Goal: Information Seeking & Learning: Learn about a topic

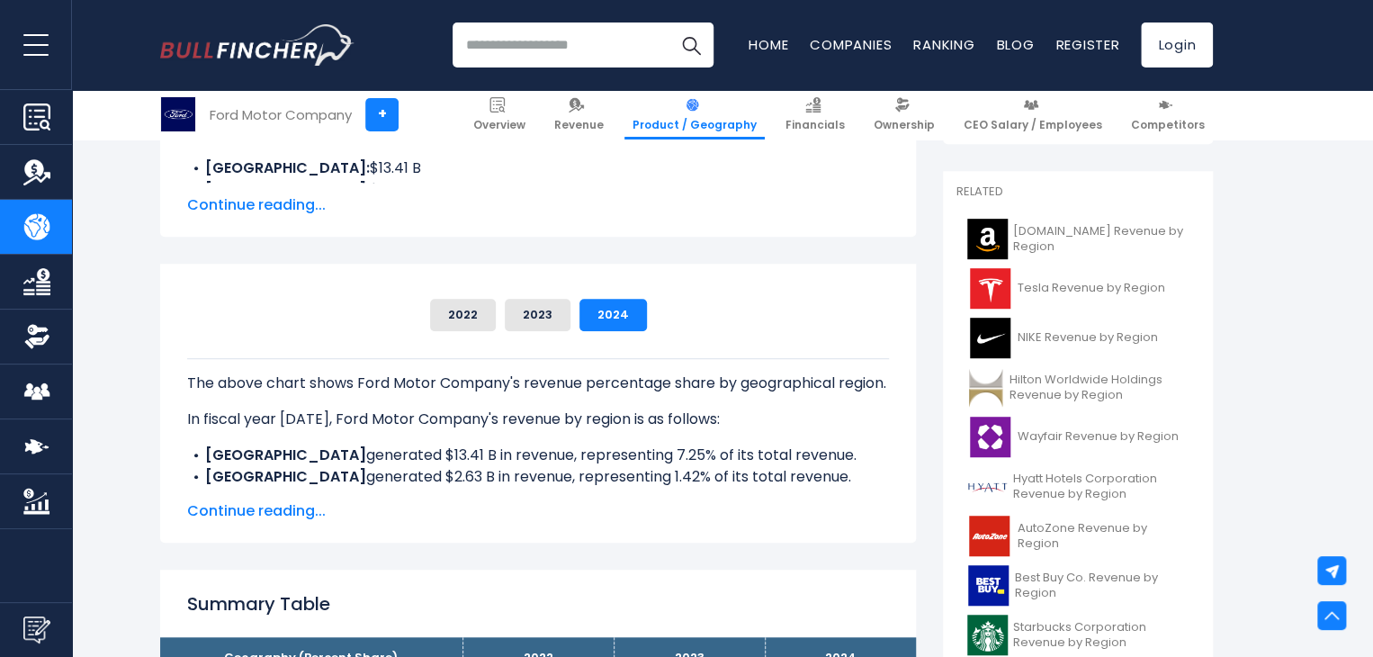
scroll to position [349, 0]
click at [266, 200] on span "Continue reading..." at bounding box center [538, 204] width 702 height 22
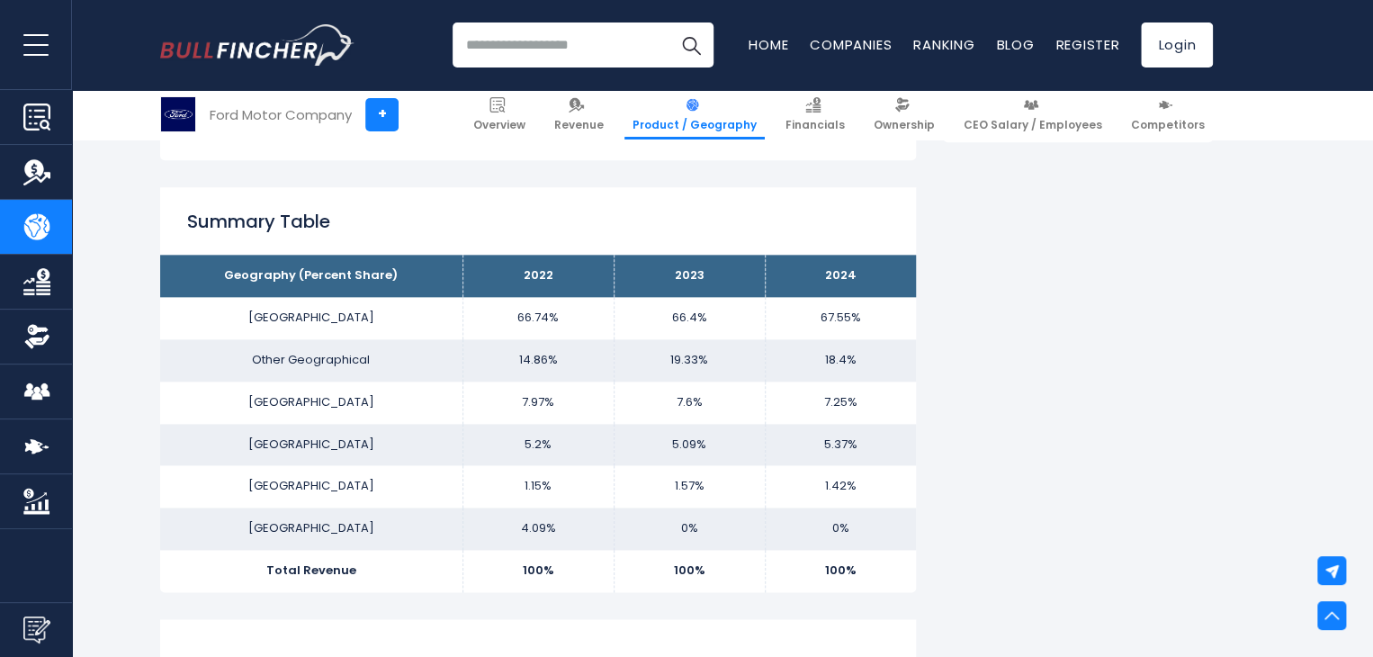
scroll to position [943, 0]
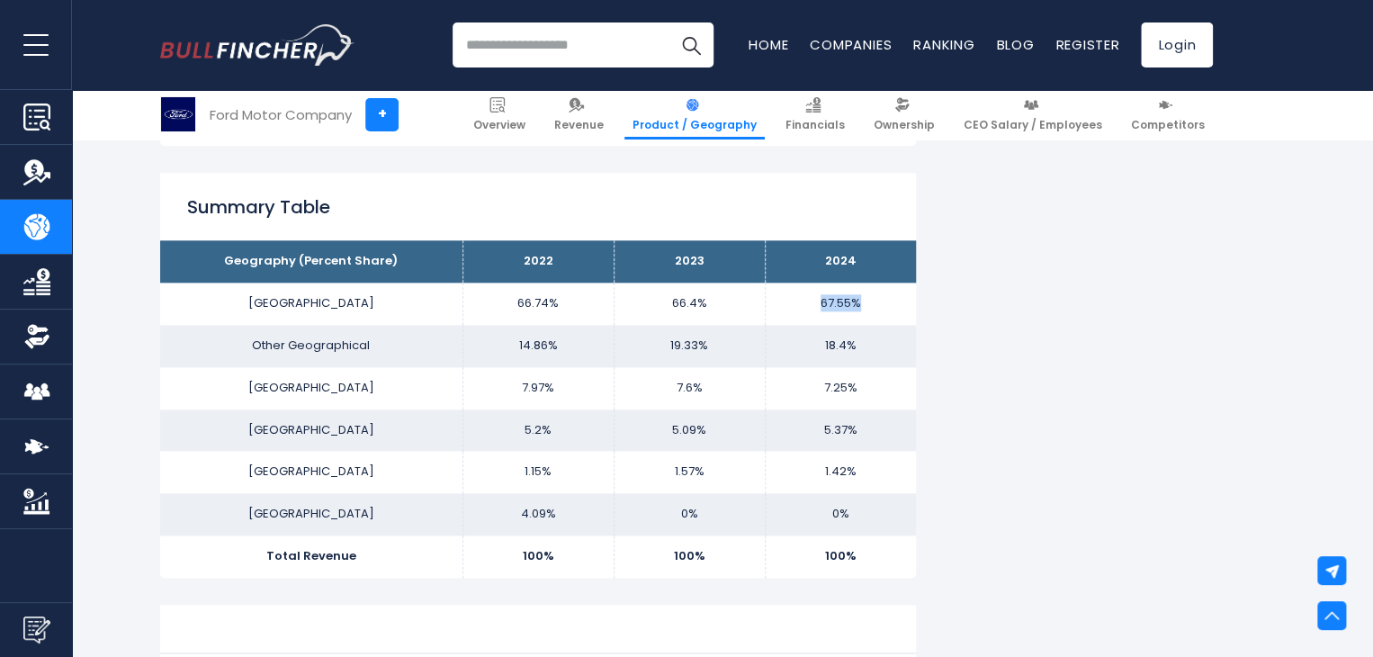
drag, startPoint x: 807, startPoint y: 296, endPoint x: 874, endPoint y: 296, distance: 67.5
click at [874, 296] on td "67.55%" at bounding box center [840, 303] width 151 height 42
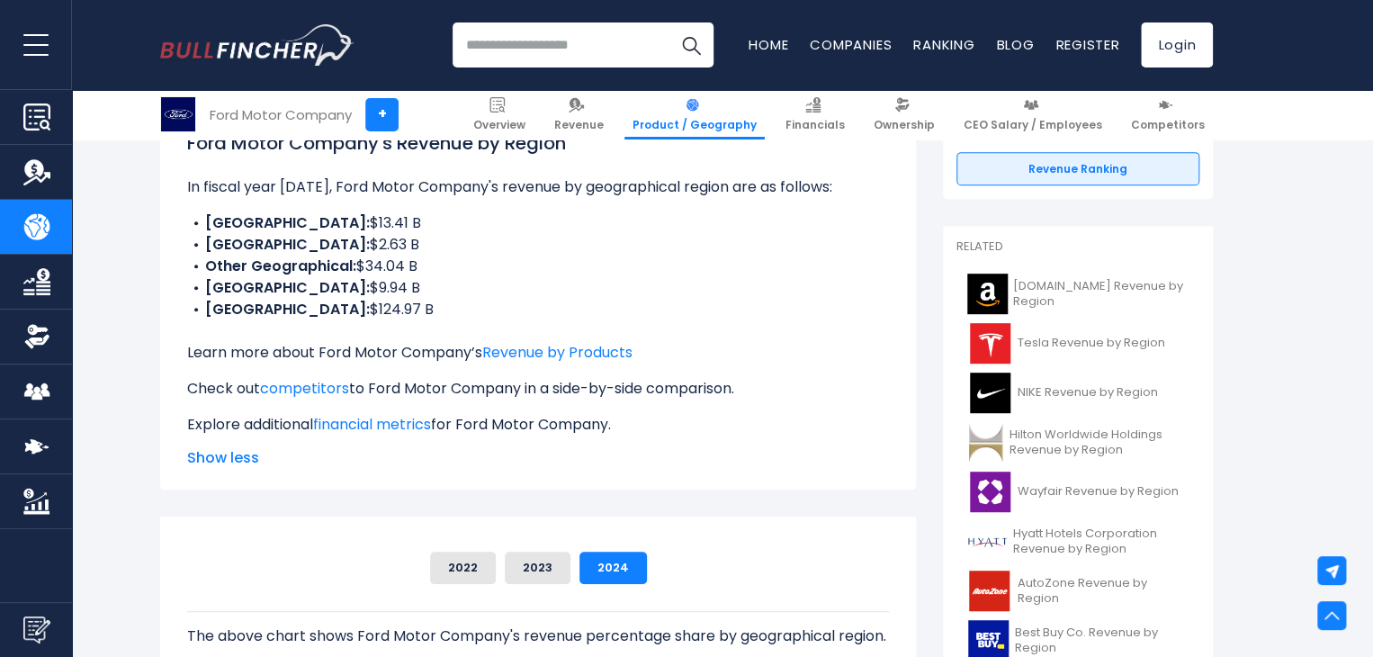
scroll to position [291, 0]
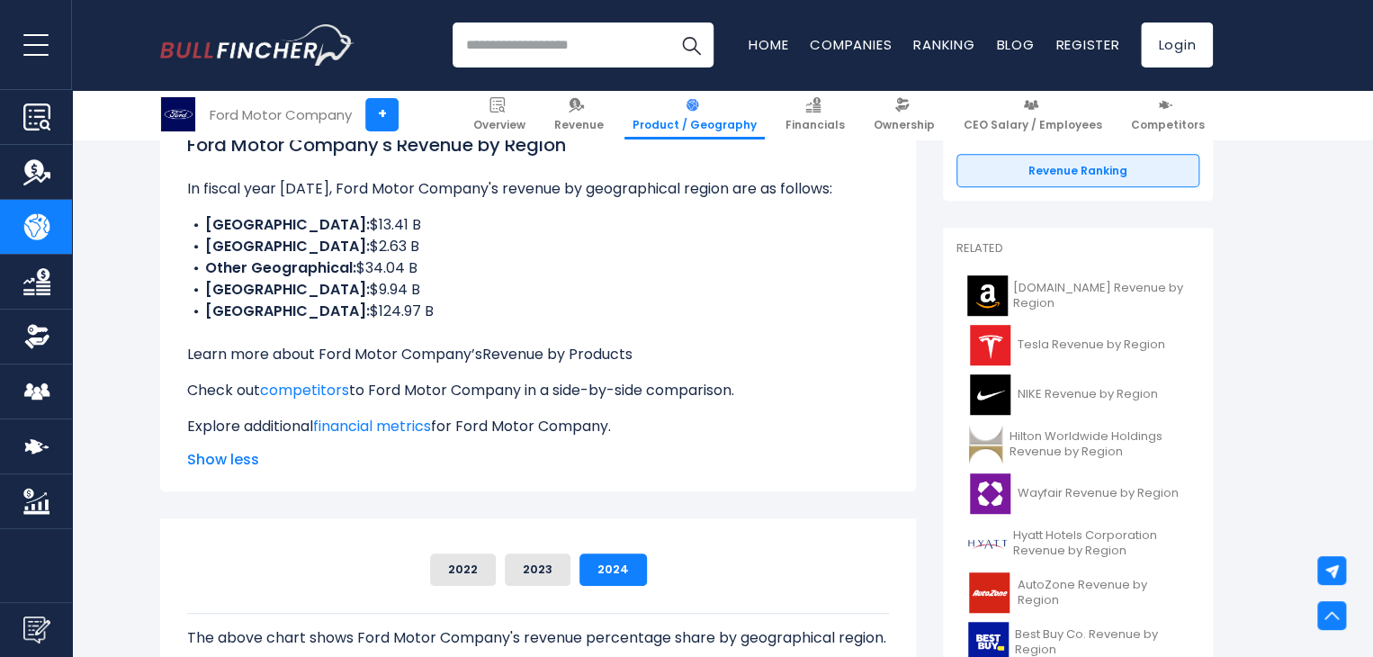
click at [561, 346] on link "Revenue by Products" at bounding box center [557, 354] width 150 height 21
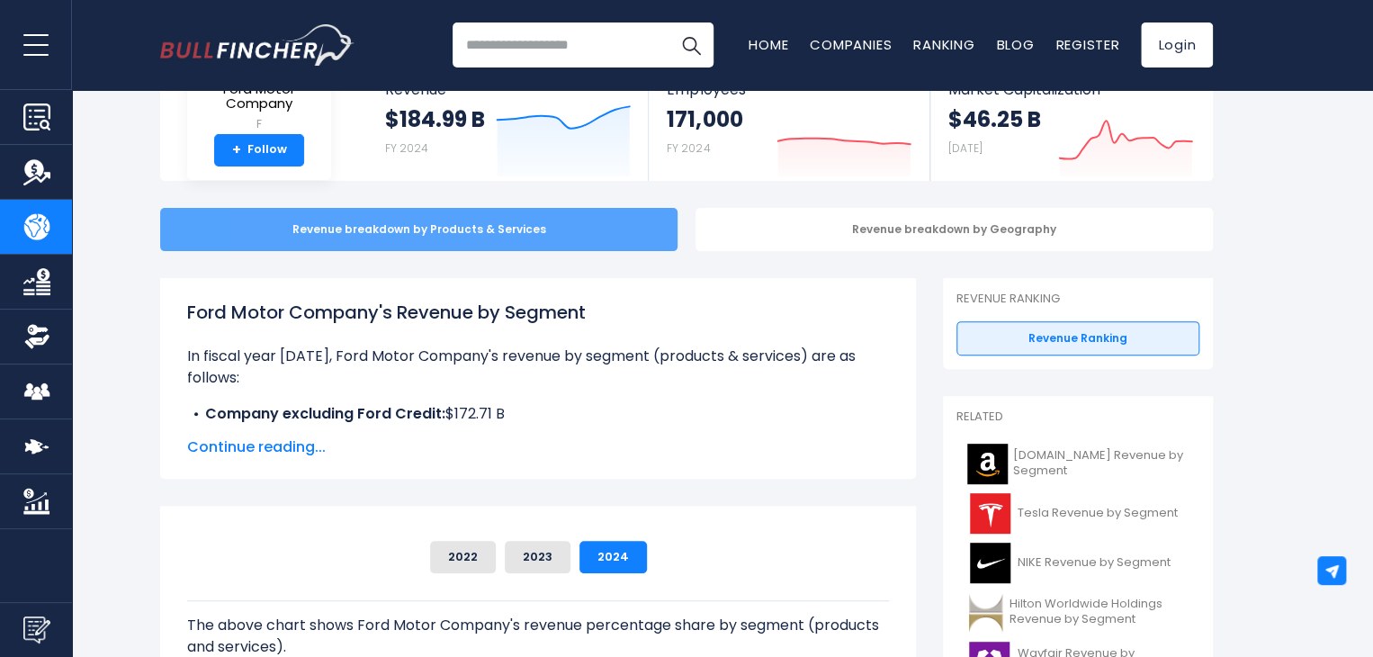
scroll to position [125, 0]
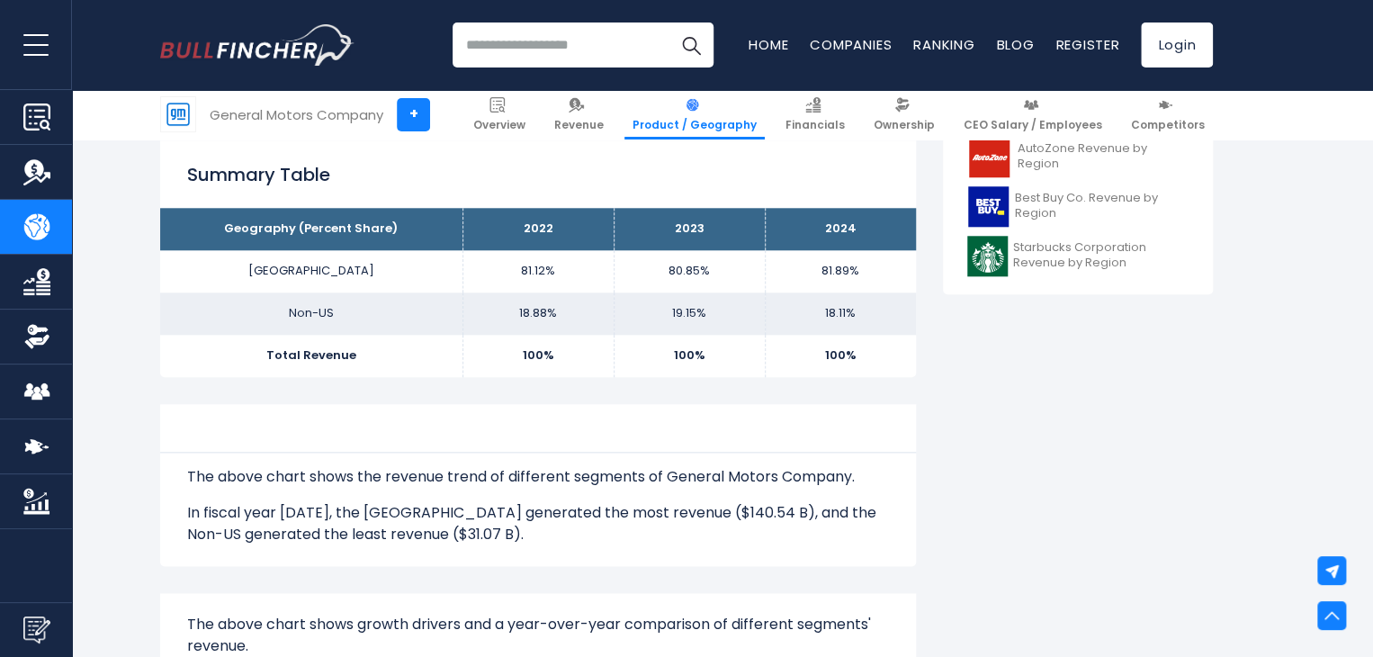
scroll to position [779, 0]
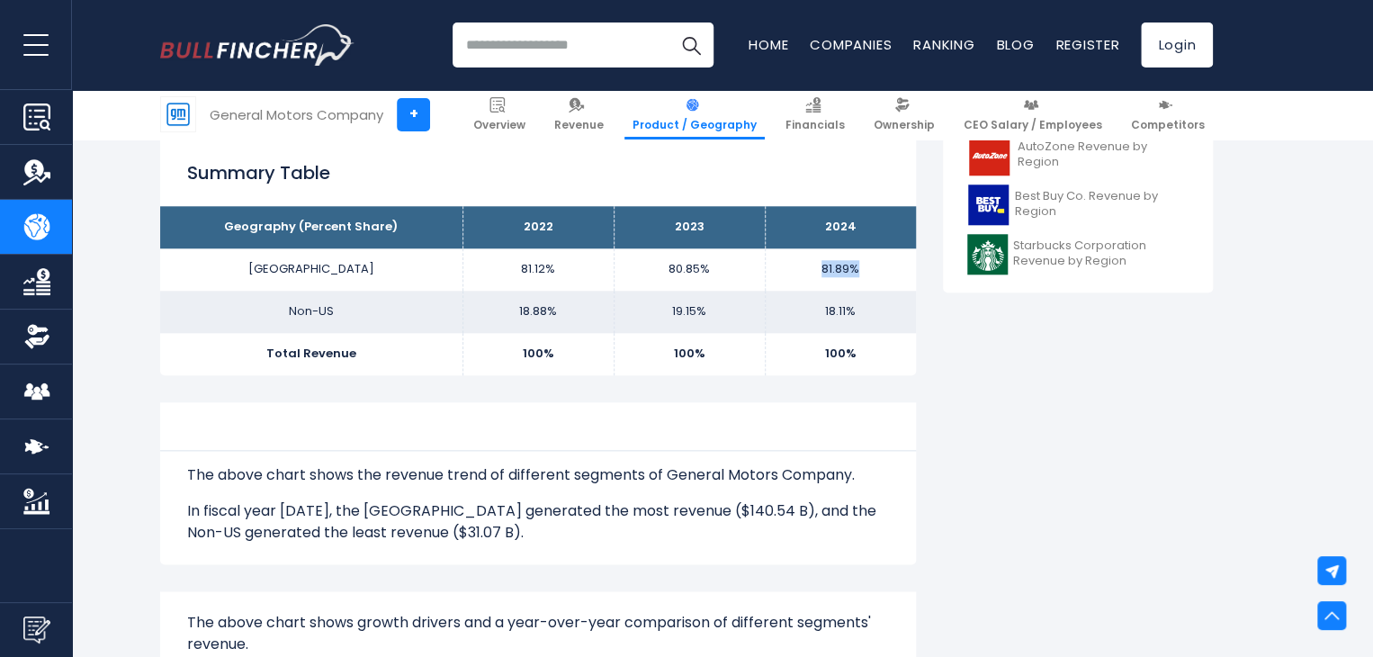
drag, startPoint x: 817, startPoint y: 269, endPoint x: 878, endPoint y: 271, distance: 61.2
click at [878, 271] on td "81.89%" at bounding box center [840, 269] width 151 height 42
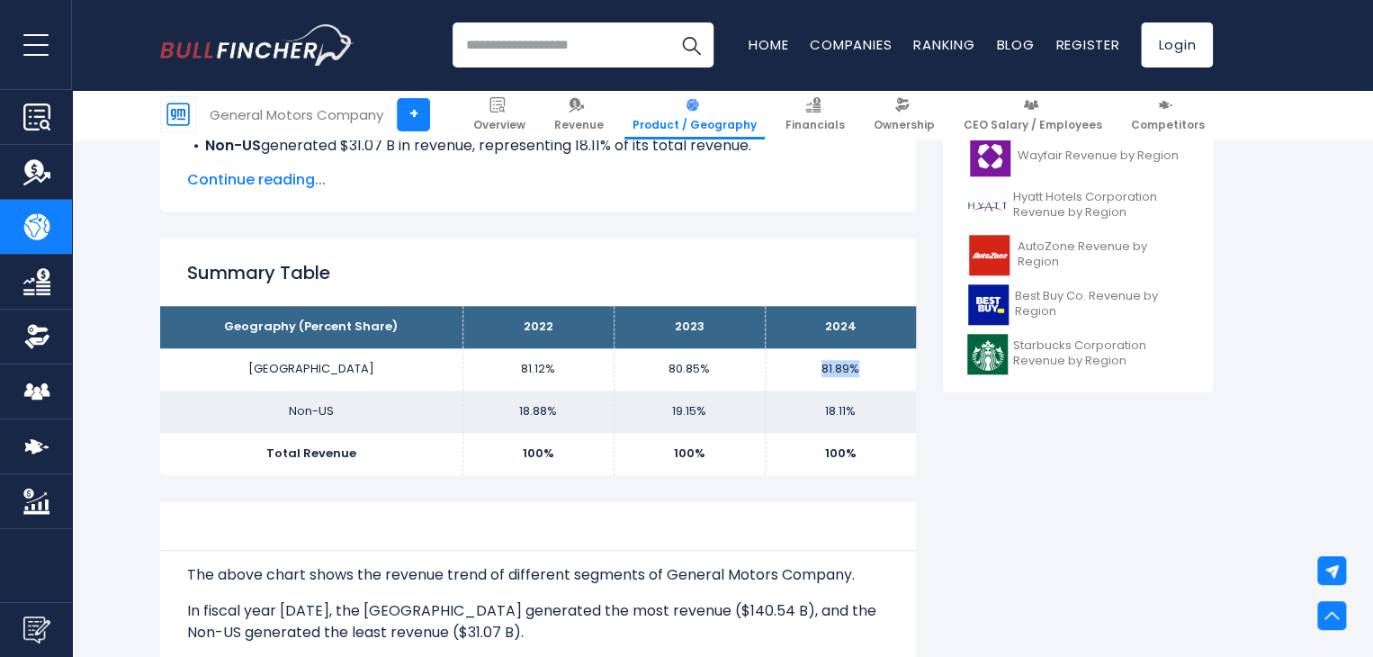
scroll to position [690, 0]
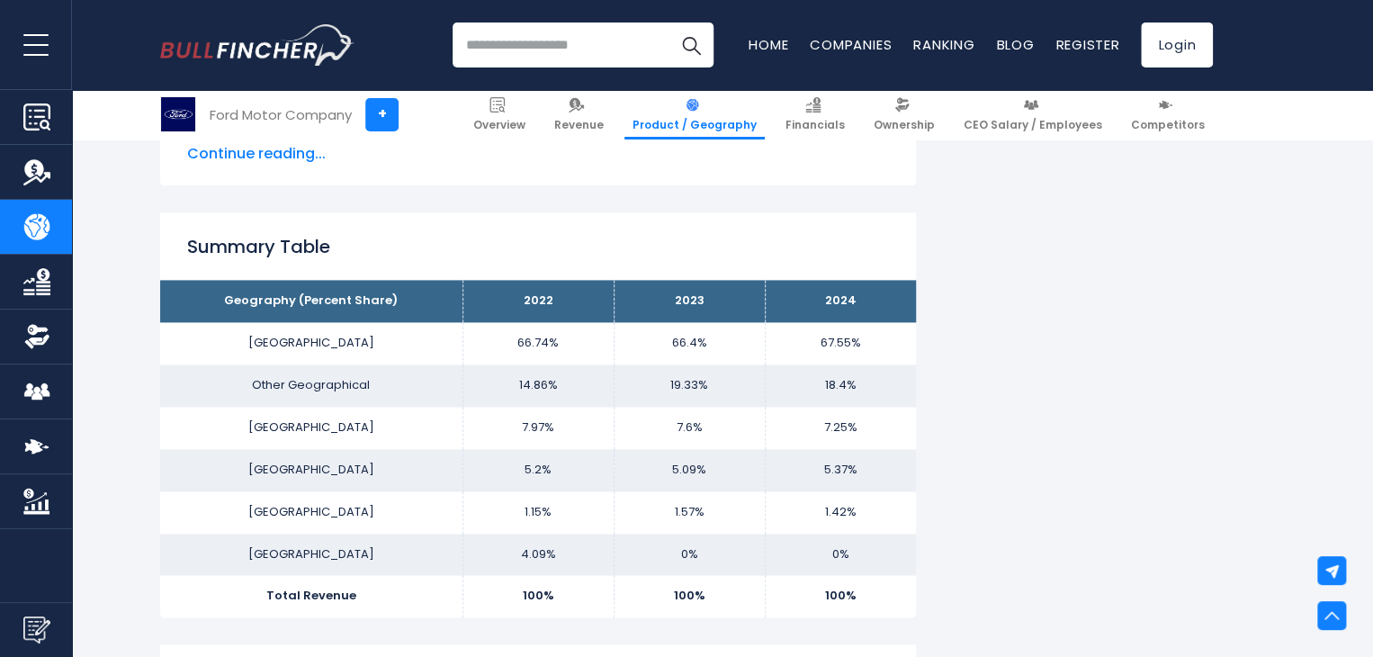
scroll to position [1066, 0]
